Goal: Navigation & Orientation: Find specific page/section

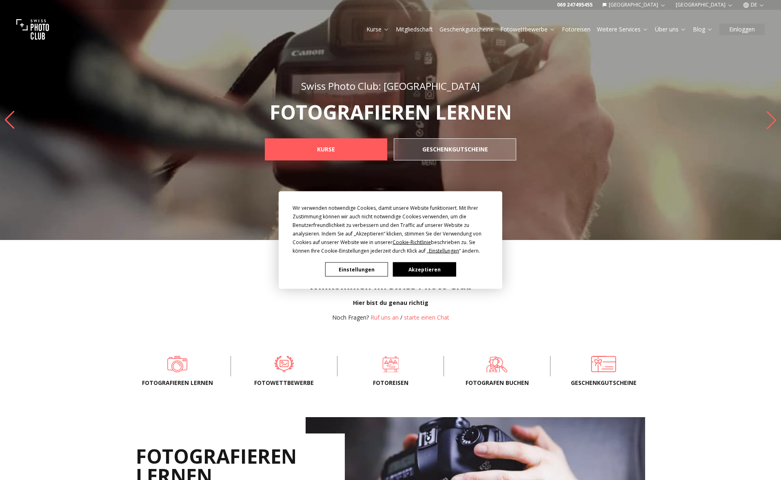
click at [361, 268] on button "Einstellungen" at bounding box center [356, 269] width 63 height 14
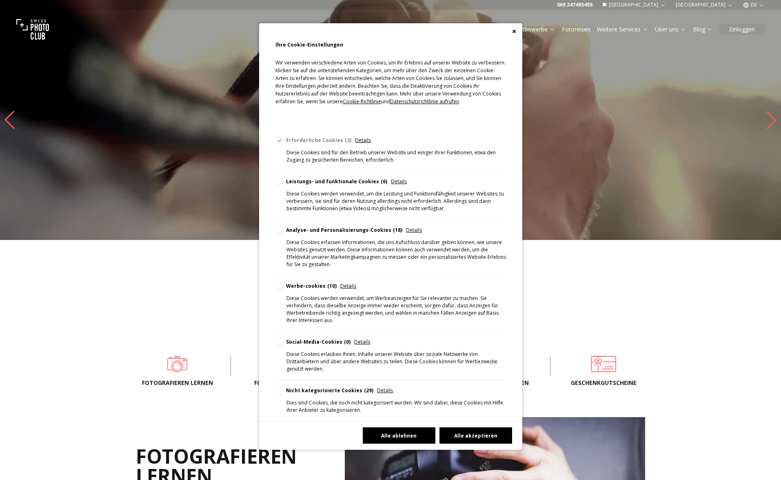
click at [396, 437] on button "Alle ablehnen" at bounding box center [399, 435] width 73 height 16
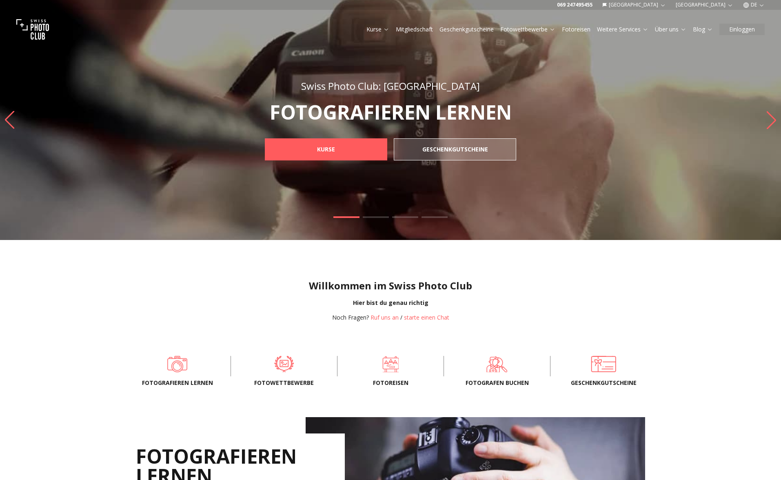
scroll to position [2, 0]
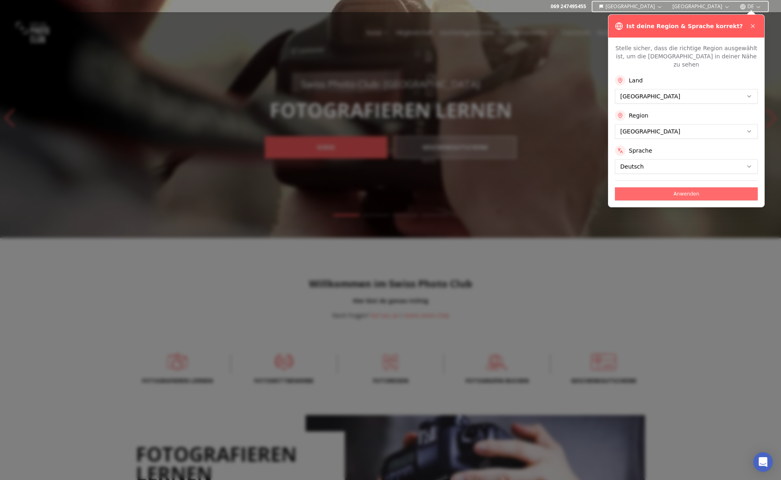
click at [622, 200] on button "Anwenden" at bounding box center [686, 193] width 143 height 13
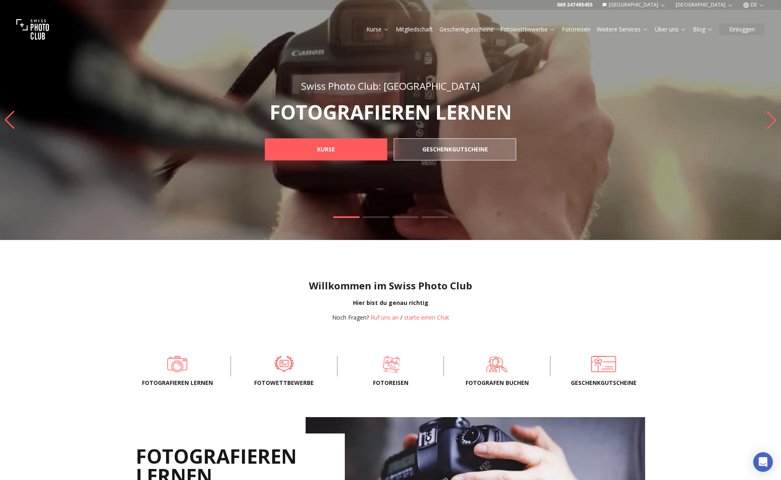
click at [388, 376] on span at bounding box center [391, 364] width 81 height 24
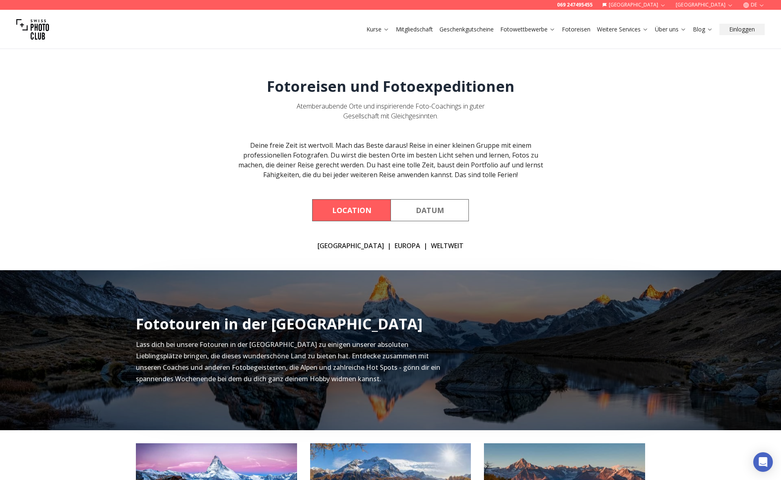
click at [49, 33] on img at bounding box center [32, 29] width 33 height 33
